Goal: Transaction & Acquisition: Purchase product/service

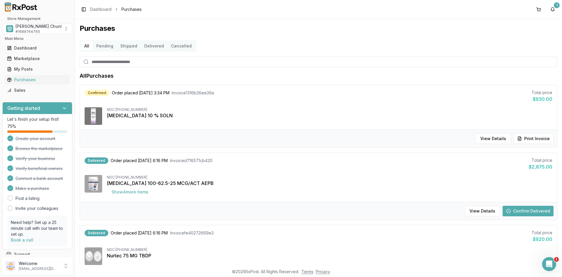
click at [234, 65] on input "search" at bounding box center [319, 61] width 478 height 11
click at [502, 17] on div "Toggle Sidebar Dashboard Purchases 1" at bounding box center [318, 9] width 487 height 19
click at [507, 41] on div "All Pending Shipped Delivered Cancelled" at bounding box center [319, 46] width 478 height 12
click at [26, 30] on span "# 1689744765" at bounding box center [28, 31] width 25 height 5
click at [30, 61] on span "Care Options Rx Group" at bounding box center [46, 62] width 47 height 6
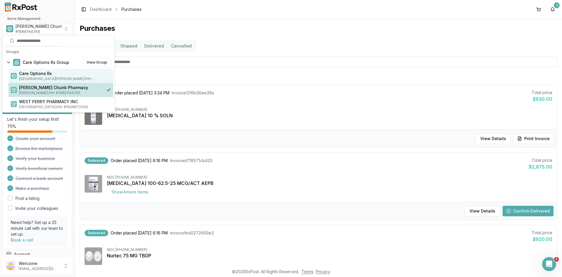
click at [31, 72] on span "Care Options Rx" at bounding box center [65, 74] width 92 height 6
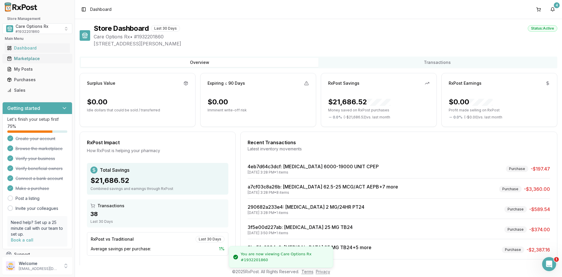
click at [33, 58] on div "Marketplace" at bounding box center [37, 59] width 61 height 6
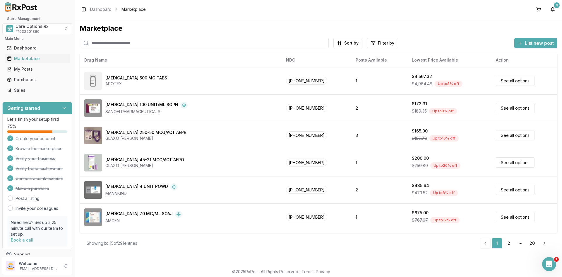
click at [119, 43] on input "search" at bounding box center [204, 43] width 249 height 11
type input "*******"
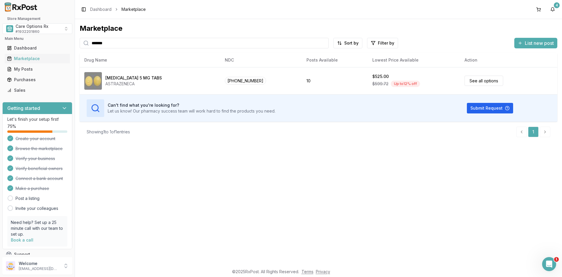
click at [137, 203] on div "Marketplace ******* Sort by Filter by List new post Card Table NDC: [PHONE_NUMB…" at bounding box center [318, 142] width 487 height 246
click at [285, 200] on div "Marketplace ******* Sort by Filter by List new post Card Table NDC: [PHONE_NUMB…" at bounding box center [318, 142] width 487 height 246
drag, startPoint x: 503, startPoint y: 146, endPoint x: 416, endPoint y: 129, distance: 87.9
click at [502, 146] on div "Marketplace ******* Sort by Filter by List new post Card Table NDC: [PHONE_NUMB…" at bounding box center [318, 142] width 487 height 246
drag, startPoint x: 116, startPoint y: 44, endPoint x: 174, endPoint y: 44, distance: 58.5
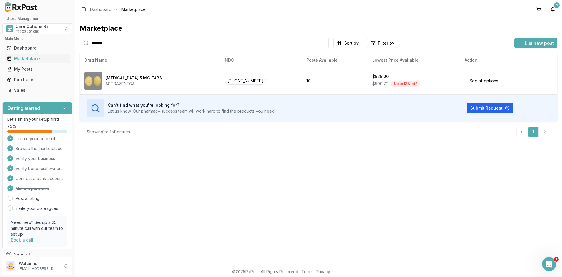
click at [116, 44] on input "*******" at bounding box center [204, 43] width 249 height 11
click at [323, 42] on input "*******" at bounding box center [204, 43] width 249 height 11
click at [114, 45] on input "search" at bounding box center [204, 43] width 249 height 11
type input "*******"
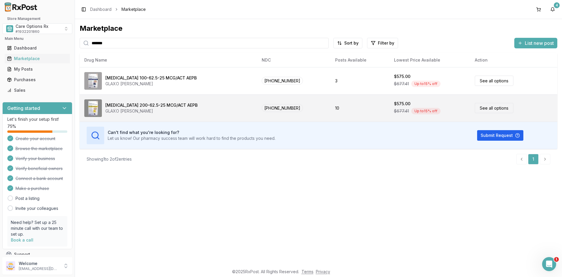
click at [153, 104] on div "[MEDICAL_DATA] 200-62.5-25 MCG/ACT AEPB" at bounding box center [151, 105] width 92 height 6
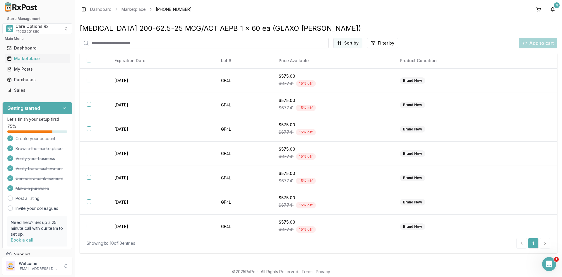
click at [350, 40] on html "Store Management Care Options Rx # 1932201860 Main Menu Dashboard Marketplace M…" at bounding box center [281, 138] width 562 height 277
click at [338, 75] on div "Best Discount (High to Low)" at bounding box center [334, 77] width 56 height 15
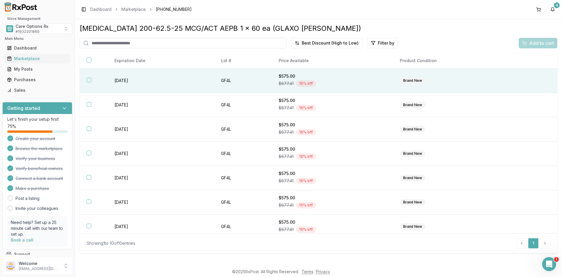
click at [87, 79] on button "button" at bounding box center [89, 80] width 5 height 5
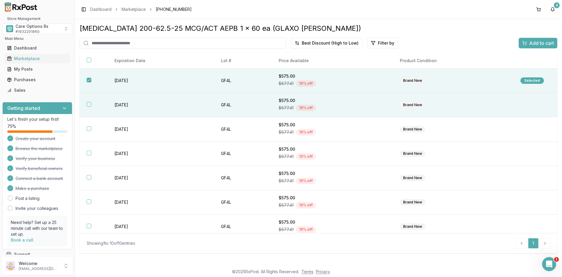
click at [90, 104] on button "button" at bounding box center [89, 104] width 5 height 5
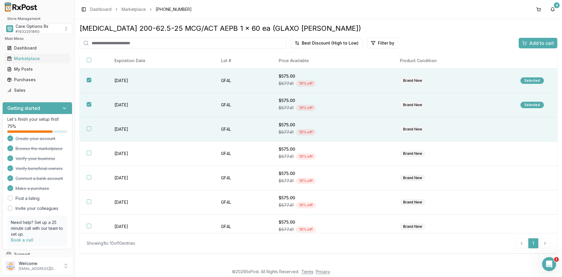
click at [90, 130] on button "button" at bounding box center [89, 128] width 5 height 5
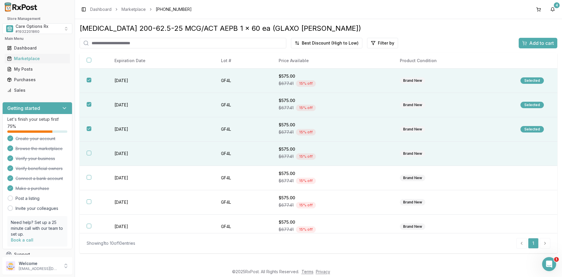
click at [87, 152] on button "button" at bounding box center [89, 152] width 5 height 5
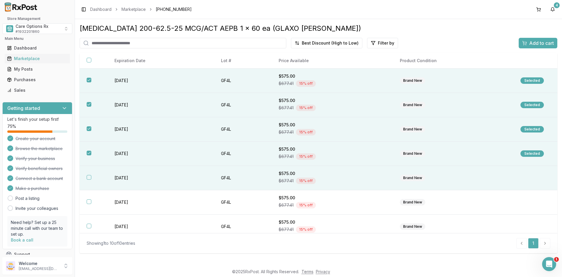
click at [88, 178] on button "button" at bounding box center [89, 177] width 5 height 5
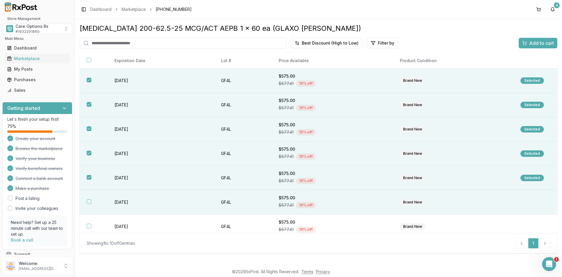
click at [87, 202] on button "button" at bounding box center [89, 201] width 5 height 5
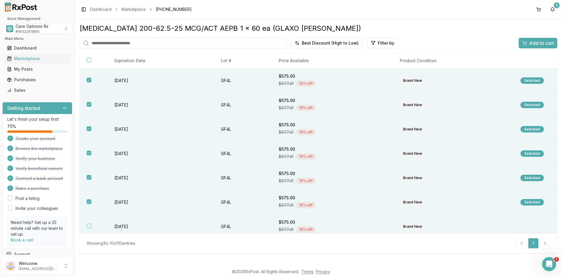
click at [89, 227] on button "button" at bounding box center [89, 225] width 5 height 5
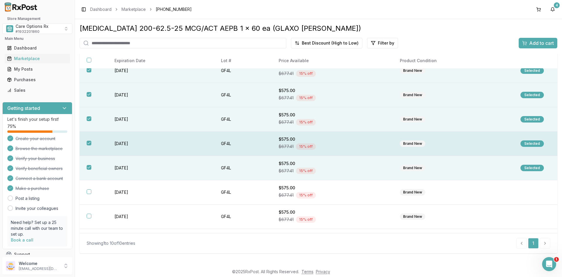
scroll to position [78, 0]
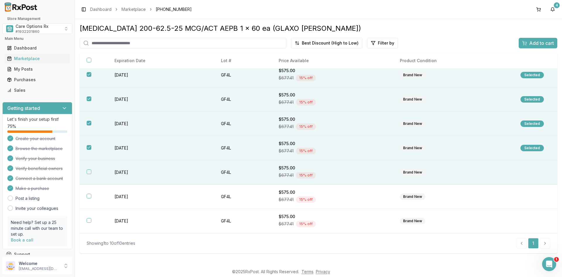
click at [87, 171] on button "button" at bounding box center [89, 171] width 5 height 5
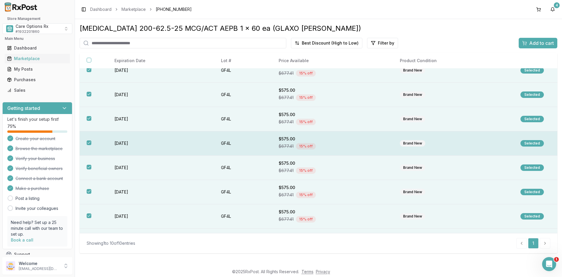
scroll to position [0, 0]
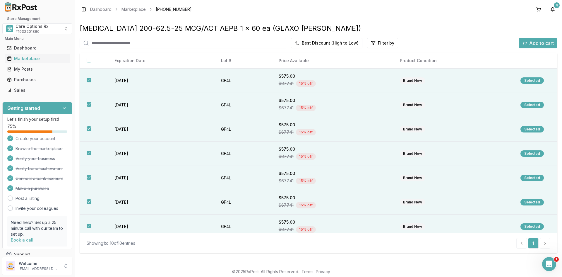
click at [531, 43] on span "Add to cart" at bounding box center [541, 43] width 25 height 7
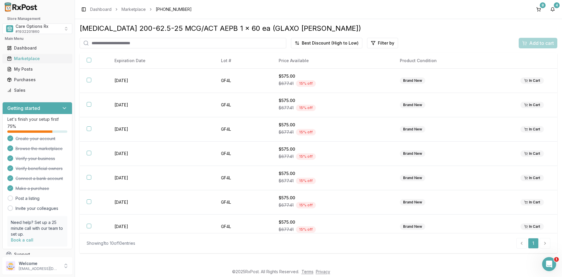
click at [29, 58] on div "Marketplace" at bounding box center [37, 59] width 61 height 6
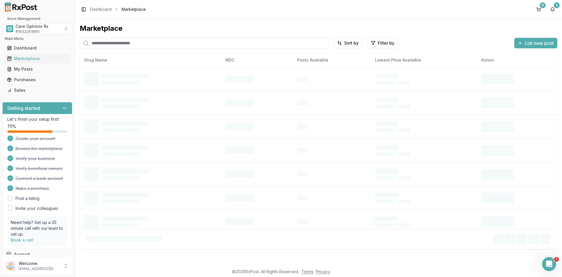
click at [121, 42] on input "search" at bounding box center [204, 43] width 249 height 11
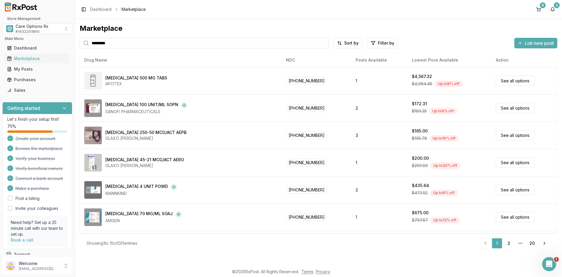
type input "*********"
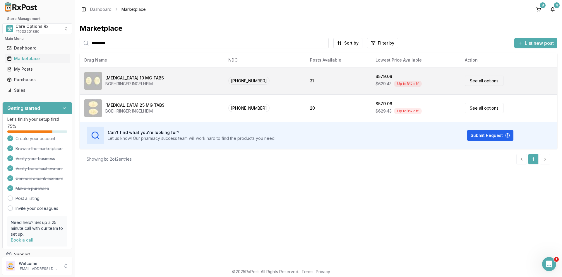
click at [126, 79] on div "[MEDICAL_DATA] 10 MG TABS" at bounding box center [134, 78] width 59 height 6
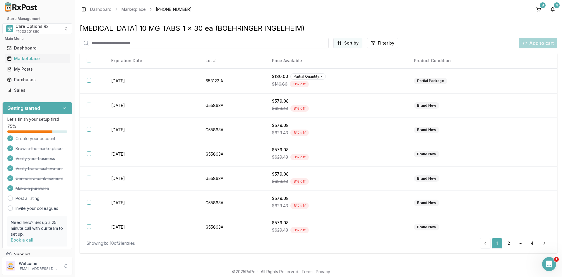
click at [349, 41] on html "Store Management Care Options Rx # 1932201860 Main Menu Dashboard Marketplace M…" at bounding box center [281, 138] width 562 height 277
click at [341, 75] on div "Best Discount (High to Low)" at bounding box center [334, 77] width 56 height 15
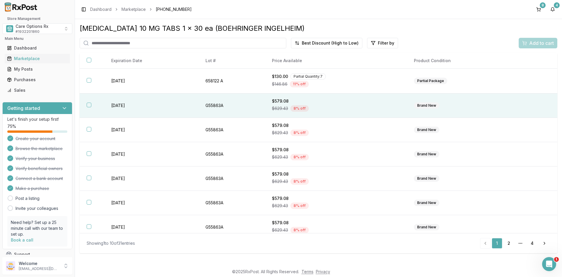
click at [89, 105] on button "button" at bounding box center [89, 104] width 5 height 5
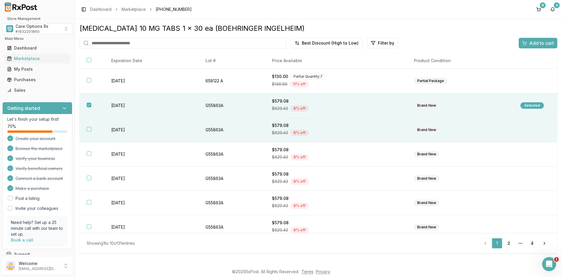
click at [88, 129] on button "button" at bounding box center [89, 129] width 5 height 5
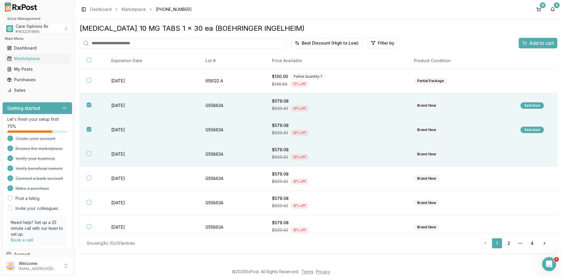
click at [86, 154] on th at bounding box center [92, 154] width 25 height 24
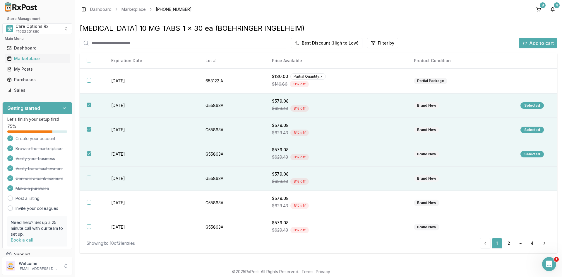
click at [88, 178] on button "button" at bounding box center [89, 177] width 5 height 5
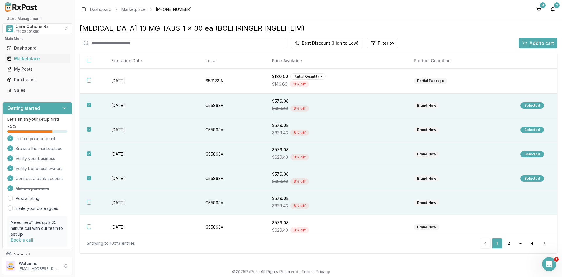
click at [90, 204] on button "button" at bounding box center [89, 202] width 5 height 5
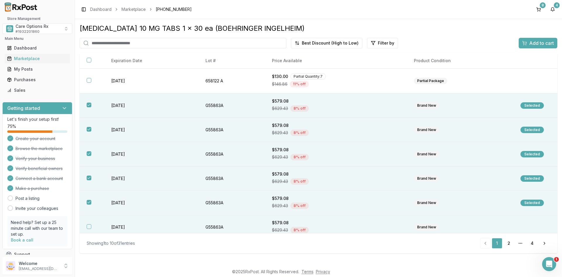
click at [90, 227] on button "button" at bounding box center [89, 226] width 5 height 5
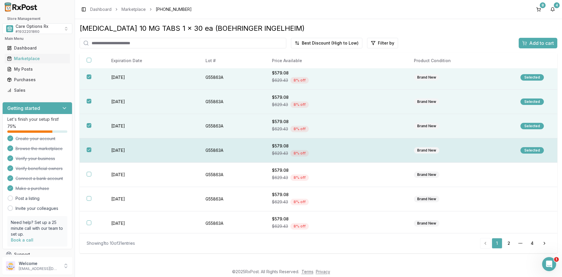
scroll to position [79, 0]
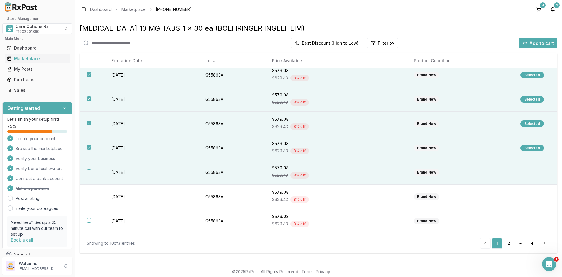
click at [89, 172] on button "button" at bounding box center [89, 171] width 5 height 5
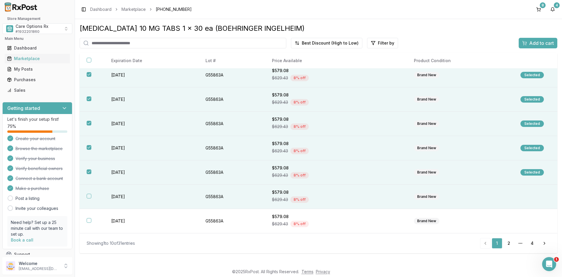
click at [89, 197] on button "button" at bounding box center [89, 195] width 5 height 5
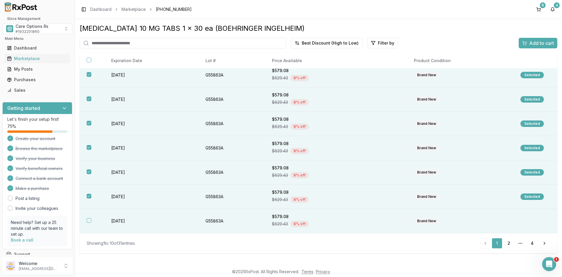
click at [88, 219] on button "button" at bounding box center [89, 220] width 5 height 5
click at [507, 244] on link "2" at bounding box center [508, 243] width 11 height 11
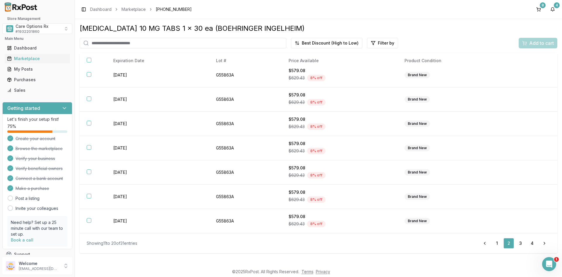
scroll to position [78, 0]
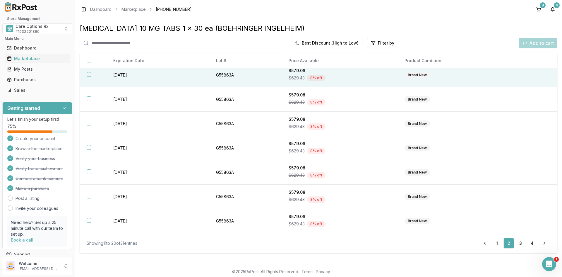
click at [87, 74] on button "button" at bounding box center [89, 74] width 5 height 5
click at [533, 42] on span "Add to cart" at bounding box center [541, 43] width 25 height 7
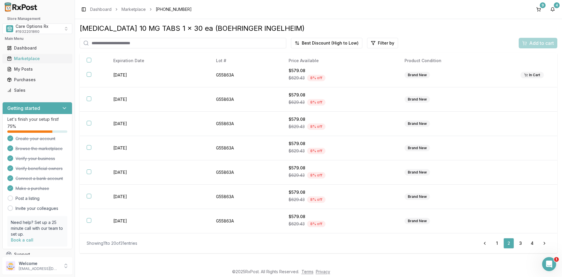
click at [20, 57] on div "Marketplace" at bounding box center [37, 59] width 61 height 6
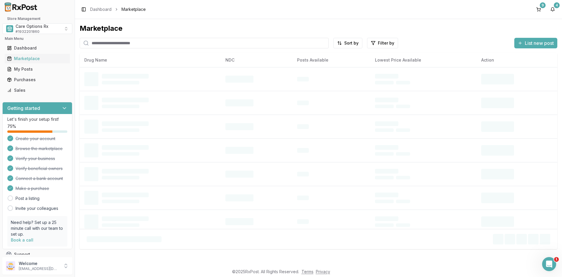
click at [103, 44] on input "search" at bounding box center [204, 43] width 249 height 11
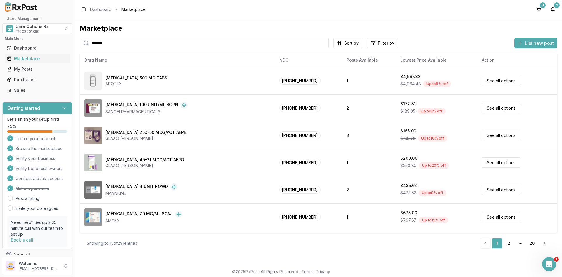
type input "*******"
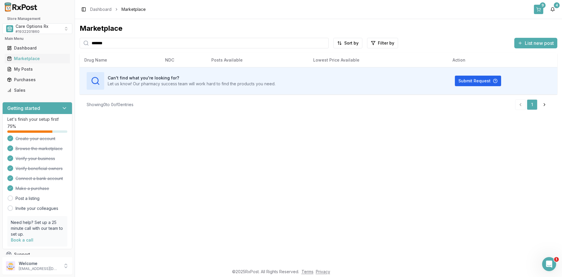
click at [538, 7] on button "9" at bounding box center [538, 9] width 9 height 9
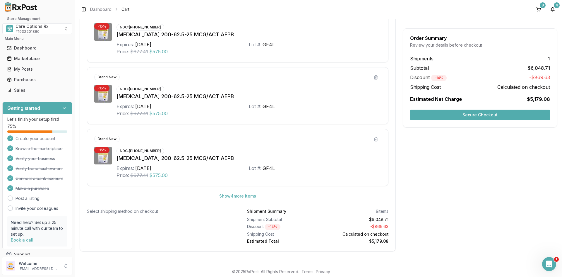
scroll to position [276, 0]
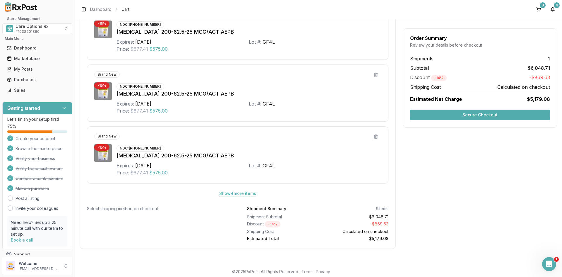
click at [232, 193] on button "Show 4 more item s" at bounding box center [237, 193] width 46 height 11
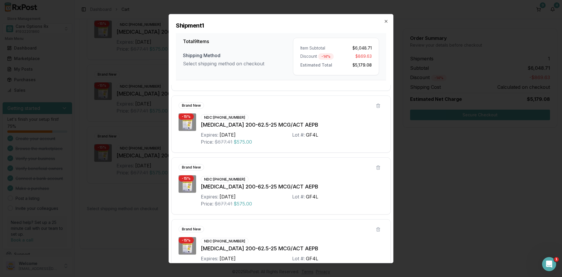
scroll to position [378, 0]
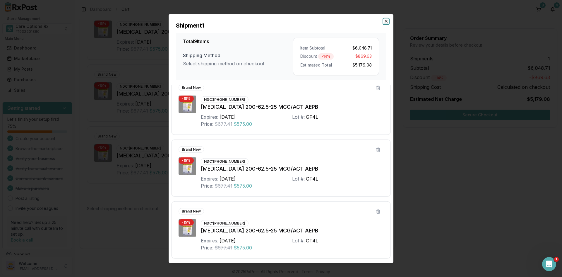
click at [386, 20] on icon "button" at bounding box center [386, 21] width 5 height 5
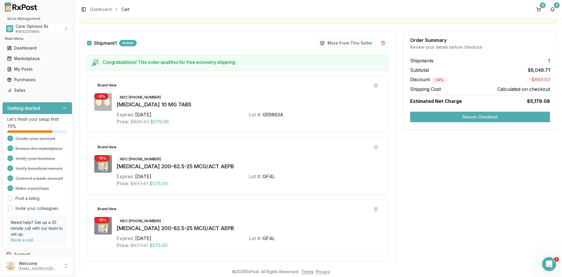
scroll to position [0, 0]
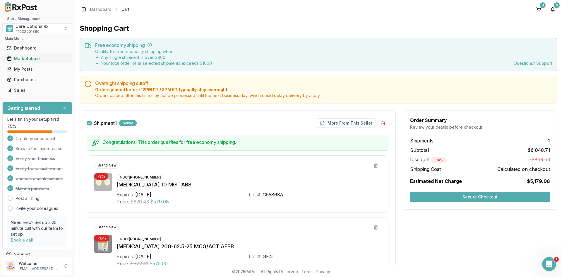
click at [22, 59] on div "Marketplace" at bounding box center [37, 59] width 61 height 6
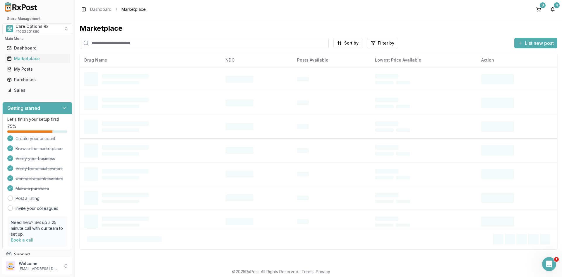
click at [123, 44] on input "search" at bounding box center [204, 43] width 249 height 11
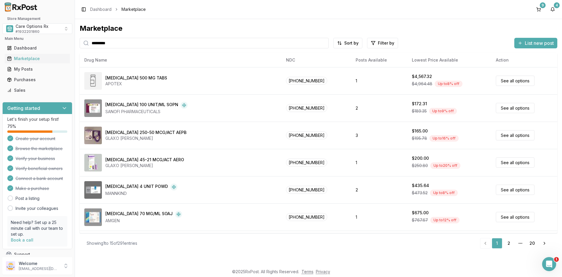
type input "*********"
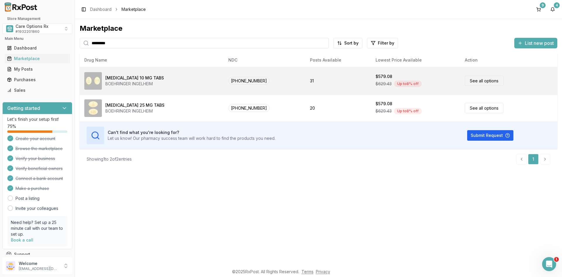
click at [125, 83] on div "BOEHRINGER INGELHEIM" at bounding box center [134, 84] width 59 height 6
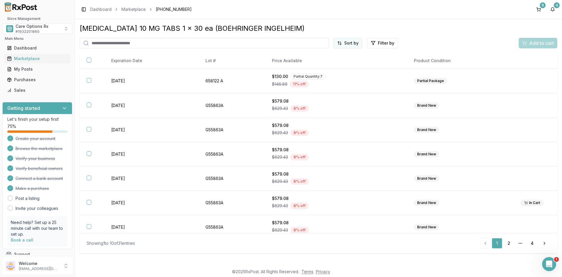
click at [350, 41] on html "Store Management Care Options Rx # 1932201860 Main Menu Dashboard Marketplace M…" at bounding box center [281, 138] width 562 height 277
click at [342, 74] on div "Best Discount (High to Low)" at bounding box center [334, 77] width 56 height 15
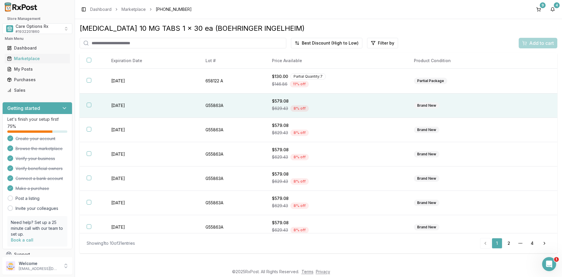
click at [89, 103] on button "button" at bounding box center [89, 104] width 5 height 5
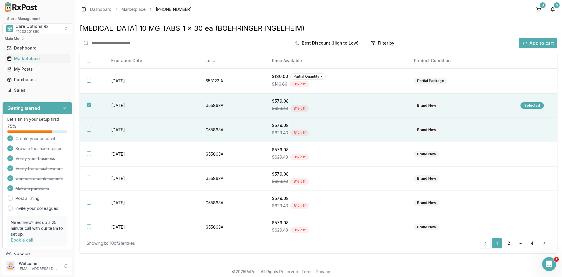
click at [90, 125] on th at bounding box center [92, 130] width 25 height 24
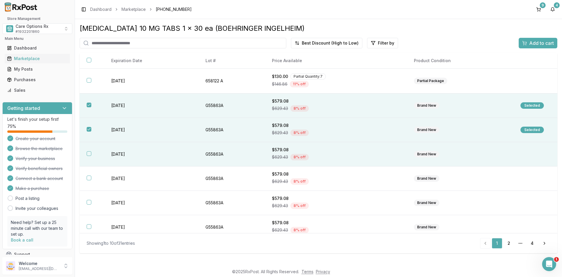
click at [87, 151] on button "button" at bounding box center [89, 153] width 5 height 5
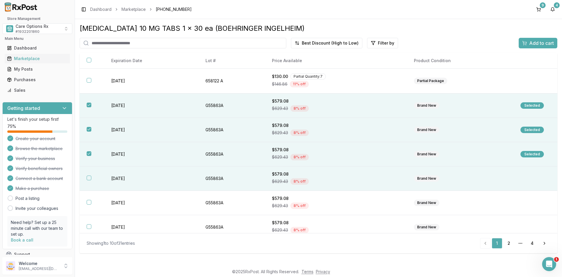
click at [90, 177] on button "button" at bounding box center [89, 177] width 5 height 5
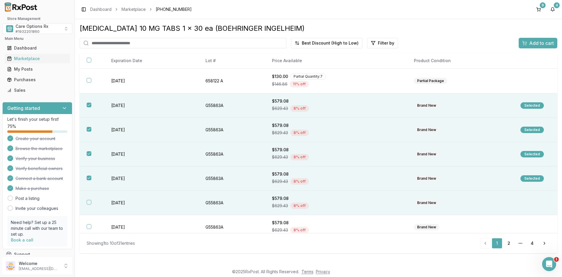
click at [89, 200] on button "button" at bounding box center [89, 202] width 5 height 5
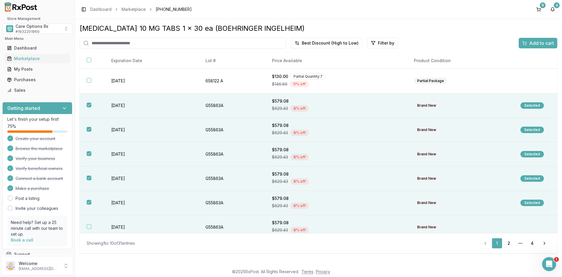
click at [90, 227] on button "button" at bounding box center [89, 226] width 5 height 5
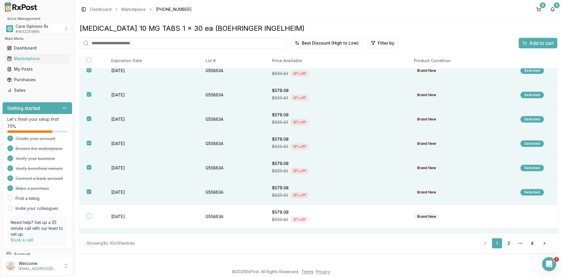
scroll to position [79, 0]
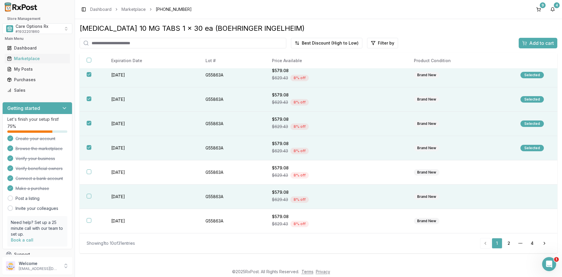
drag, startPoint x: 117, startPoint y: 170, endPoint x: 119, endPoint y: 184, distance: 14.4
click at [117, 171] on td "[DATE]" at bounding box center [151, 172] width 94 height 24
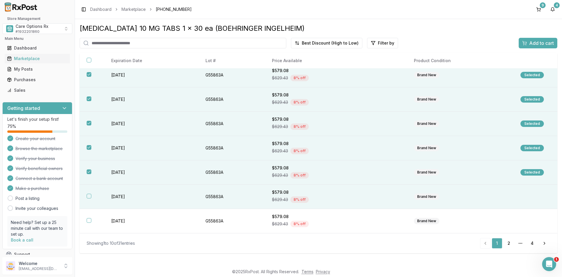
click at [119, 197] on td "[DATE]" at bounding box center [151, 196] width 94 height 24
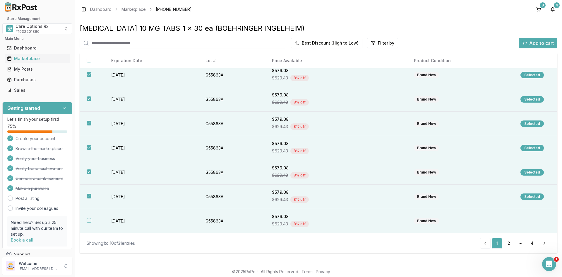
click at [119, 221] on td "[DATE]" at bounding box center [151, 221] width 94 height 24
click at [532, 42] on span "Add to cart" at bounding box center [541, 43] width 25 height 7
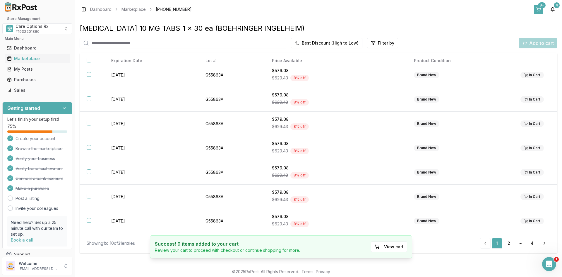
click at [539, 7] on div "9+" at bounding box center [542, 5] width 8 height 6
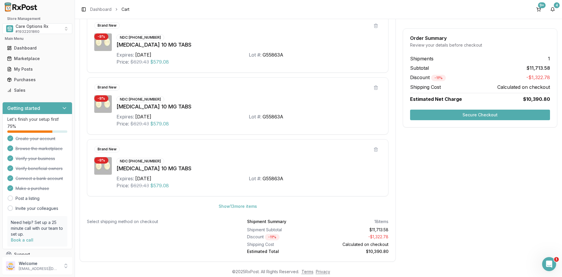
scroll to position [263, 0]
click at [233, 208] on button "Show 13 more item s" at bounding box center [238, 205] width 48 height 11
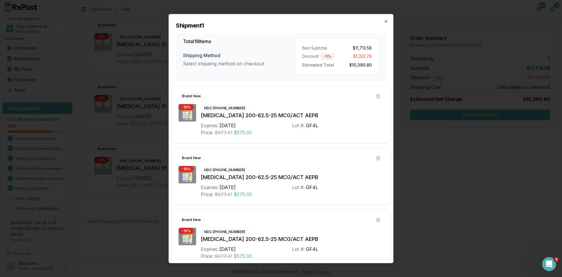
scroll to position [933, 0]
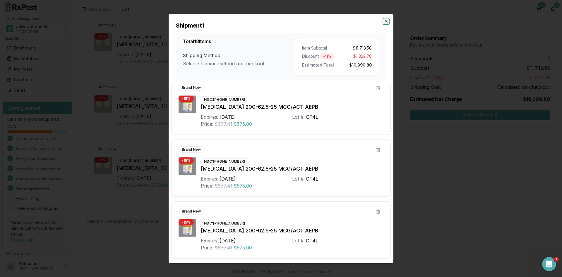
click at [386, 21] on icon "button" at bounding box center [386, 21] width 2 height 2
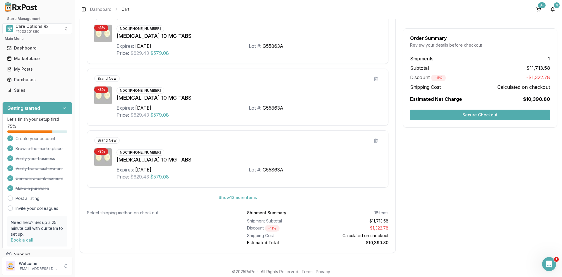
scroll to position [276, 0]
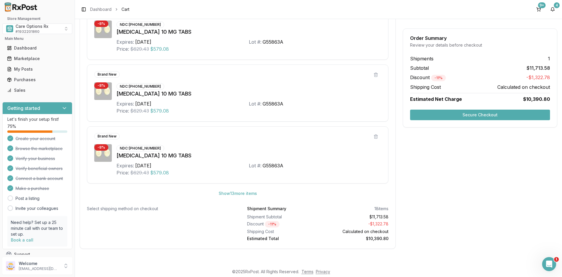
click at [470, 114] on button "Secure Checkout" at bounding box center [480, 114] width 140 height 11
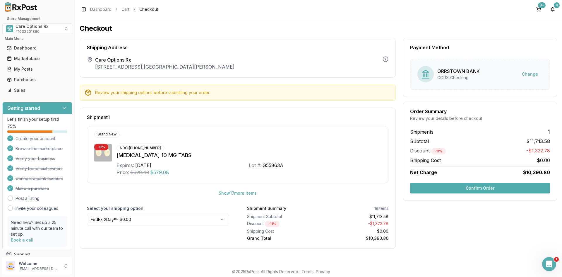
click at [474, 189] on button "Confirm Order" at bounding box center [480, 188] width 140 height 11
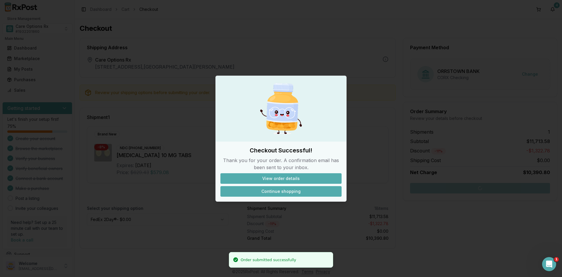
click at [287, 191] on button "Continue shopping" at bounding box center [280, 191] width 121 height 11
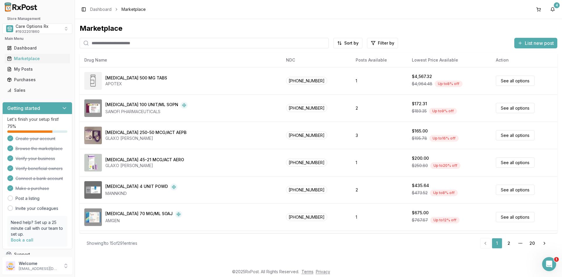
drag, startPoint x: 475, startPoint y: 18, endPoint x: 478, endPoint y: 18, distance: 3.8
click at [475, 18] on div "Toggle Sidebar Dashboard Marketplace 4" at bounding box center [318, 9] width 487 height 19
click at [552, 9] on button "4" at bounding box center [552, 9] width 9 height 9
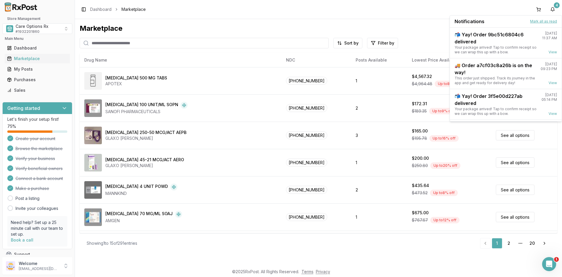
click at [537, 21] on button "Mark all as read" at bounding box center [543, 21] width 27 height 5
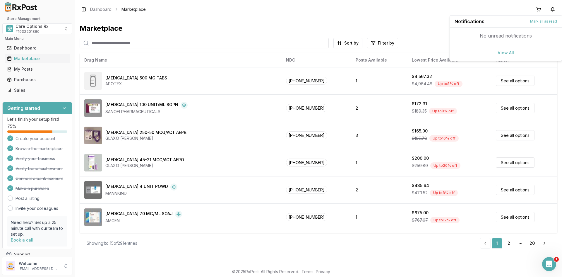
click at [279, 16] on div "Toggle Sidebar Dashboard Marketplace" at bounding box center [318, 9] width 487 height 19
